Goal: Entertainment & Leisure: Consume media (video, audio)

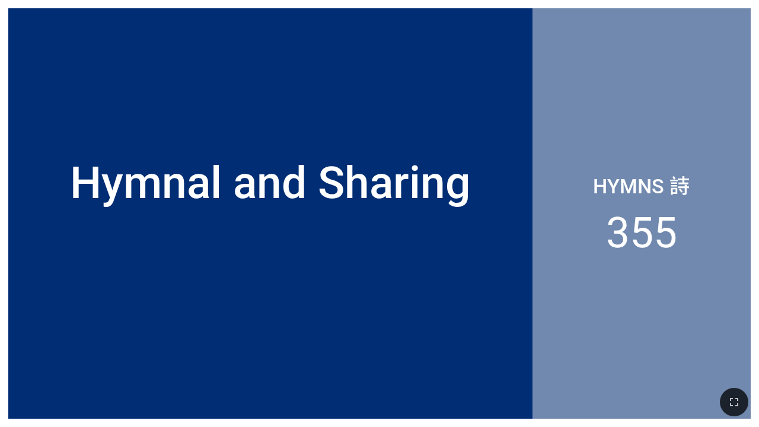
click at [53, 5] on html "Hymnal and Sharing [PERSON_NAME] and Sharing Hymns 詩 355 Hymnal Worship Hymnal …" at bounding box center [379, 2] width 759 height 5
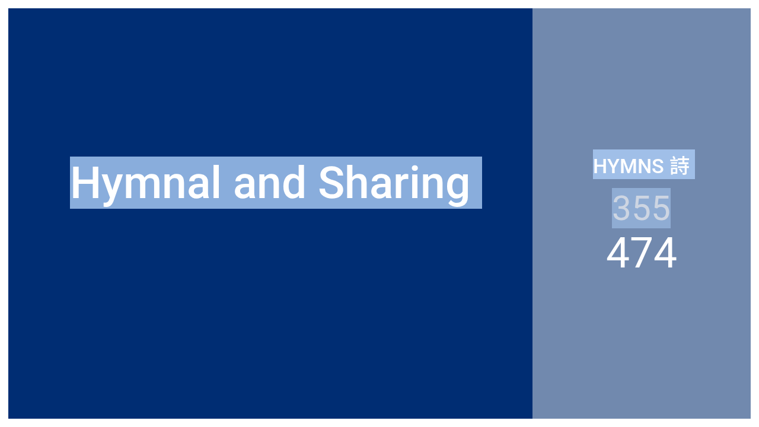
click at [505, 289] on div "Hymnal and Sharing" at bounding box center [270, 182] width 524 height 267
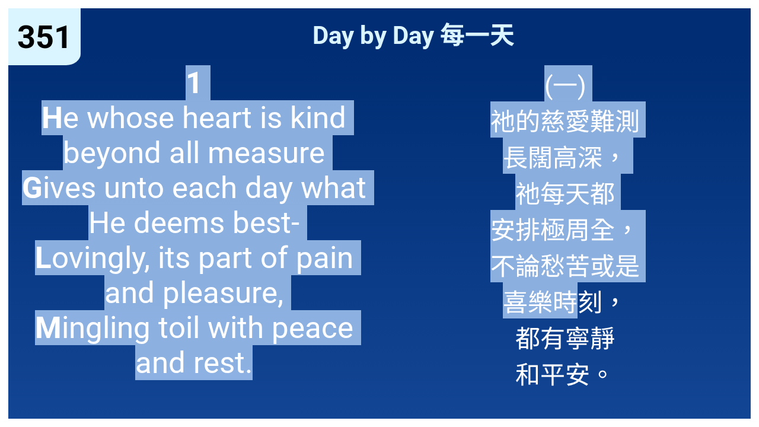
drag, startPoint x: 593, startPoint y: 0, endPoint x: 586, endPoint y: 285, distance: 284.7
click at [586, 285] on div "351 351 Day by Day 每一天 Day by Day 每一天 1 H e whose heart is kind beyond all meas…" at bounding box center [379, 213] width 759 height 427
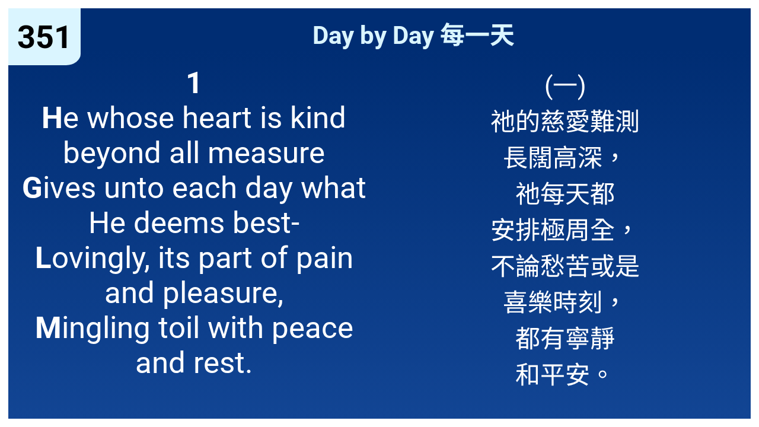
drag, startPoint x: 586, startPoint y: 285, endPoint x: 679, endPoint y: 137, distance: 174.8
click at [680, 136] on div "(一) 祂的慈愛難測 長闊高深， 祂每天都 安排極周全， 不論愁苦或是 喜樂時刻， 都有寧靜 和平安。" at bounding box center [564, 237] width 371 height 362
